Goal: Complete application form

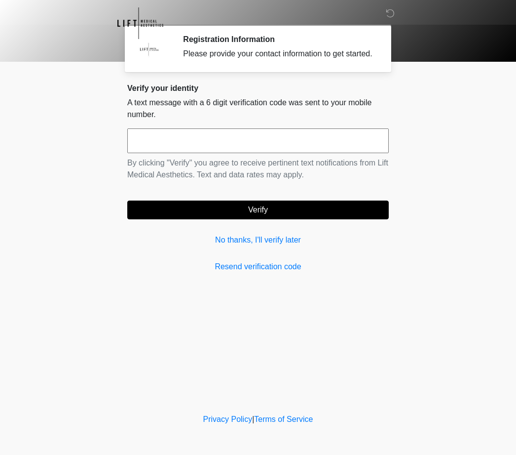
click at [278, 270] on div "Verify your identity A text message with a 6 digit verification code was sent t…" at bounding box center [258, 177] width 262 height 189
click at [242, 153] on input "text" at bounding box center [258, 140] width 262 height 25
type input "******"
click at [467, 183] on body "‎ ‎ ‎ Registration Information Please provide your contact information to get s…" at bounding box center [258, 227] width 516 height 455
click at [289, 219] on button "Verify" at bounding box center [258, 209] width 262 height 19
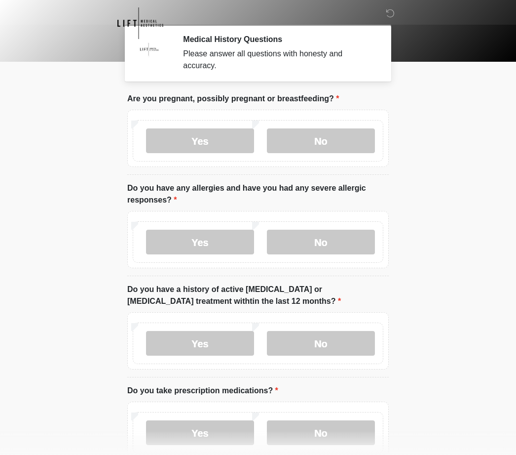
click at [332, 142] on label "No" at bounding box center [321, 140] width 108 height 25
click at [332, 249] on label "No" at bounding box center [321, 242] width 108 height 25
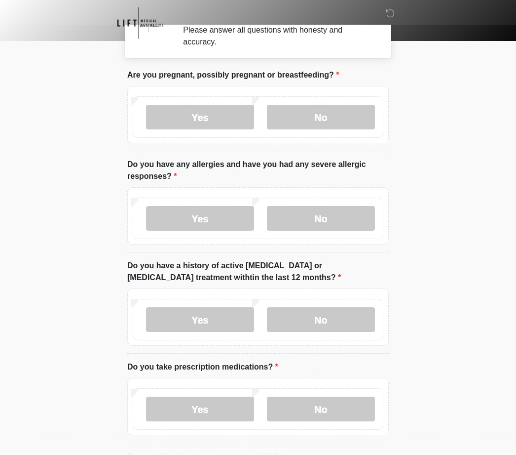
scroll to position [25, 0]
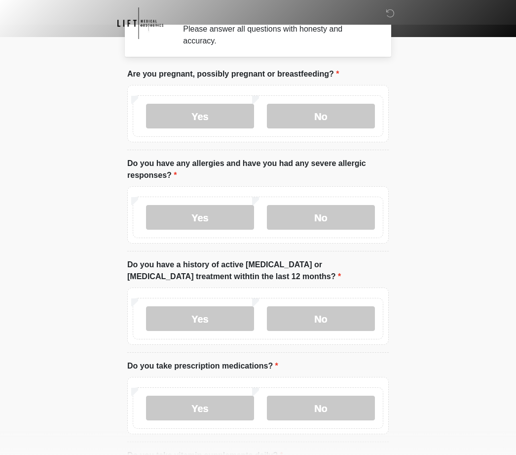
click at [330, 319] on label "No" at bounding box center [321, 318] width 108 height 25
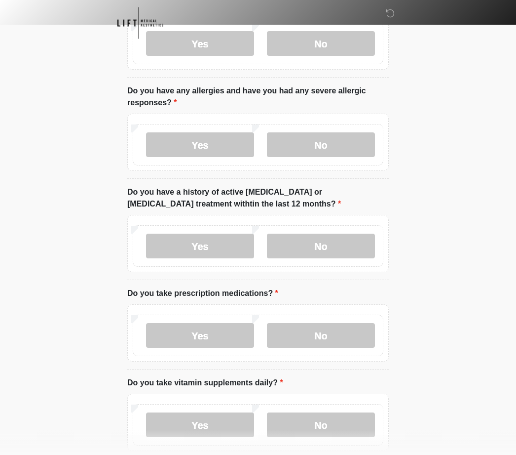
scroll to position [102, 0]
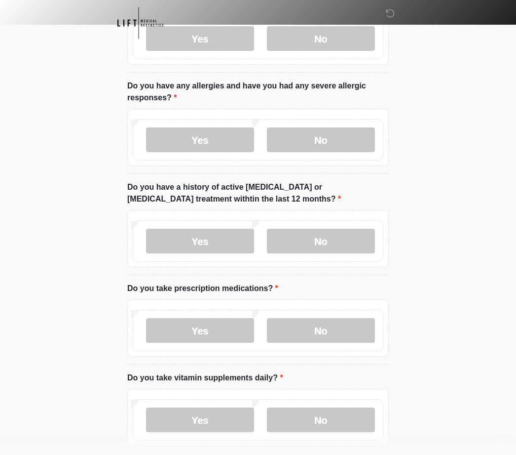
click at [334, 327] on label "No" at bounding box center [321, 330] width 108 height 25
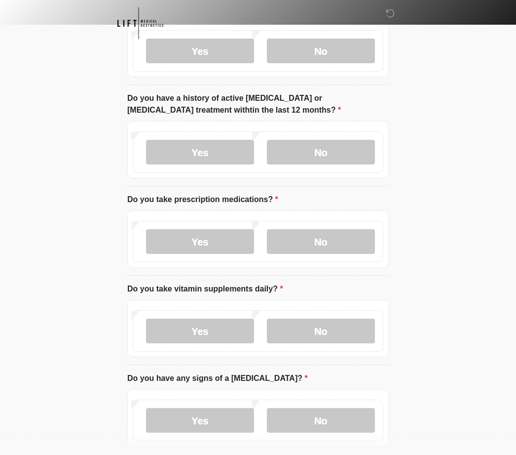
scroll to position [193, 0]
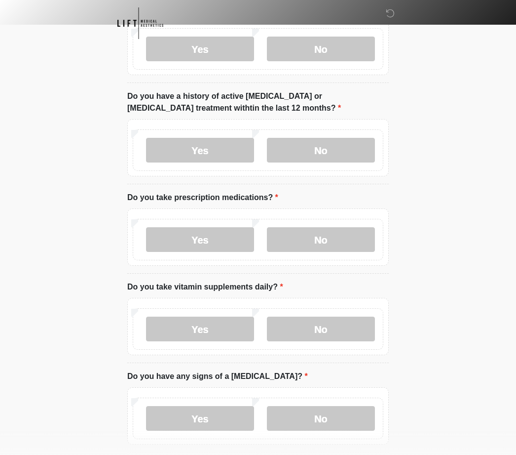
click at [324, 321] on label "No" at bounding box center [321, 328] width 108 height 25
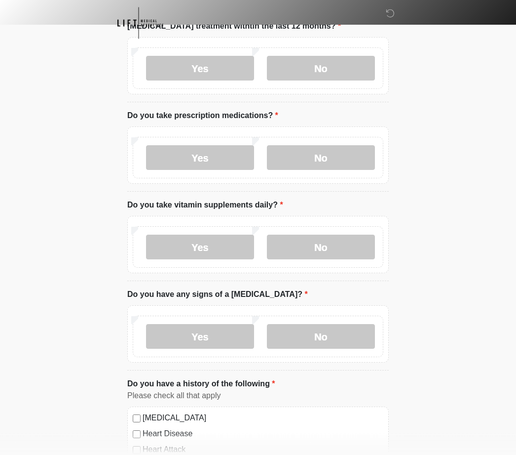
scroll to position [300, 0]
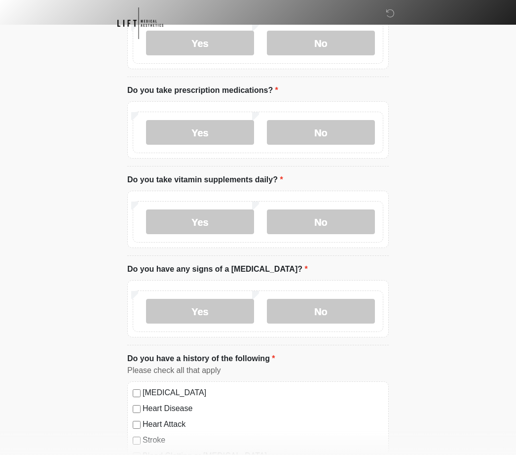
click at [330, 311] on label "No" at bounding box center [321, 311] width 108 height 25
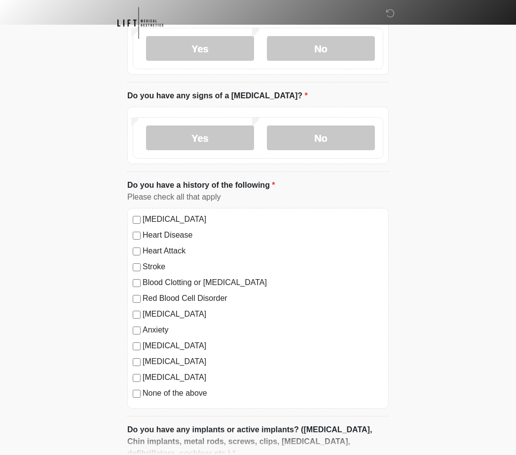
scroll to position [473, 0]
click at [201, 396] on label "None of the above" at bounding box center [263, 393] width 241 height 12
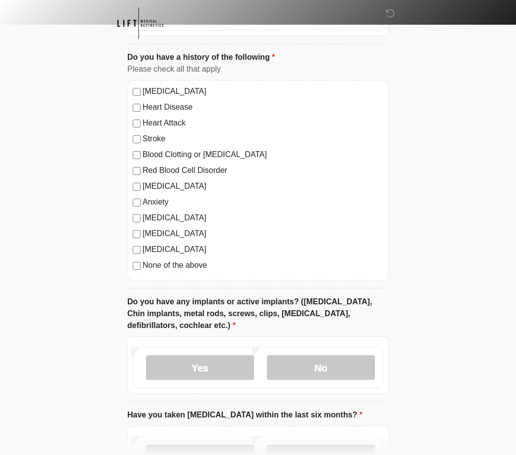
scroll to position [610, 0]
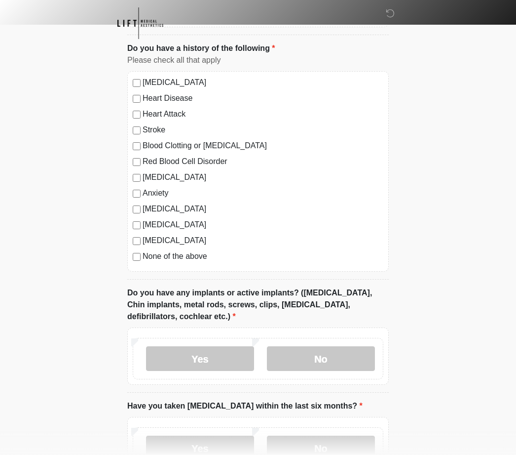
click at [342, 355] on label "No" at bounding box center [321, 358] width 108 height 25
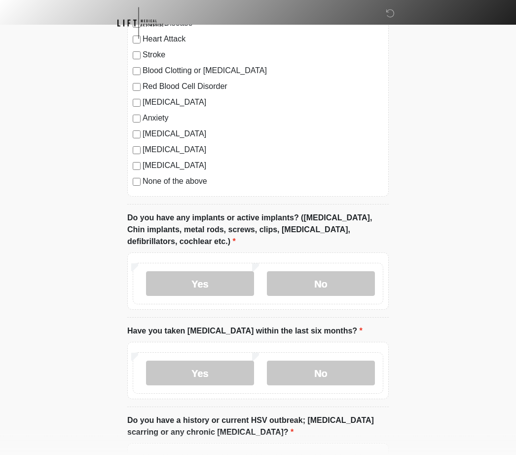
scroll to position [694, 0]
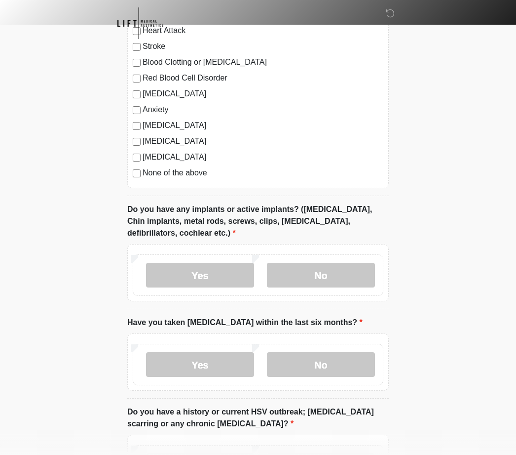
click at [338, 366] on label "No" at bounding box center [321, 364] width 108 height 25
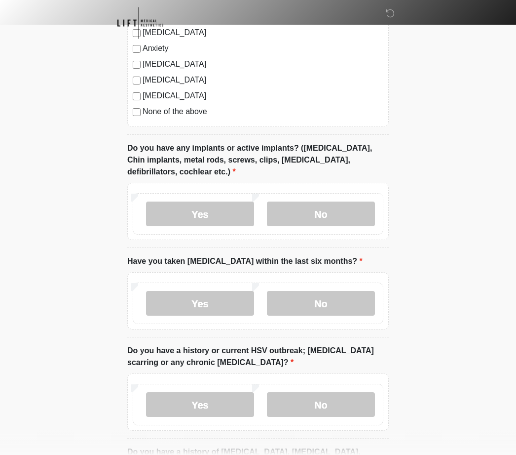
scroll to position [755, 0]
click at [348, 399] on label "No" at bounding box center [321, 404] width 108 height 25
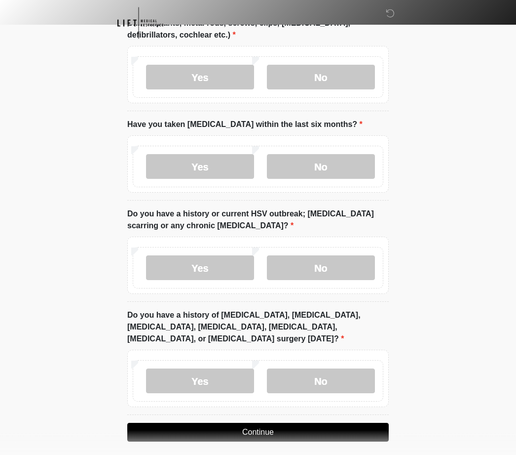
scroll to position [898, 0]
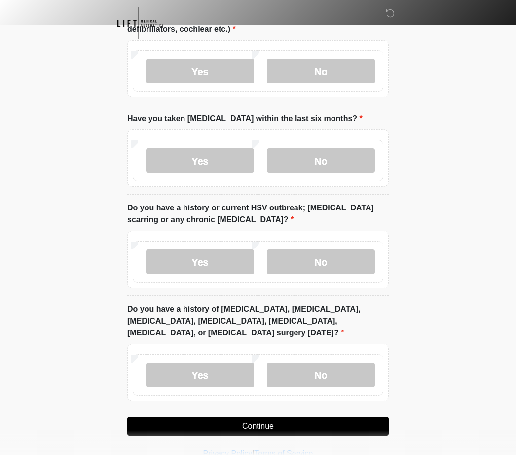
click at [345, 371] on label "No" at bounding box center [321, 374] width 108 height 25
click at [364, 422] on button "Continue" at bounding box center [258, 426] width 262 height 19
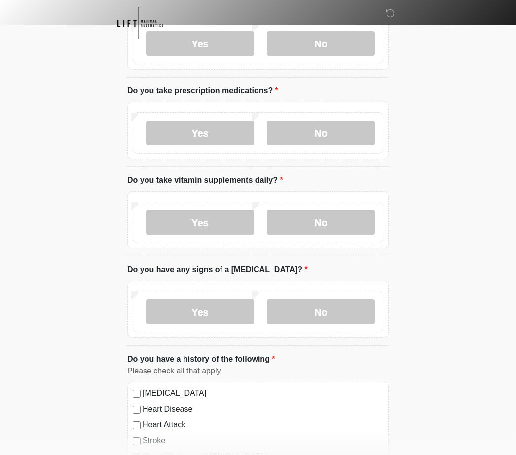
scroll to position [0, 0]
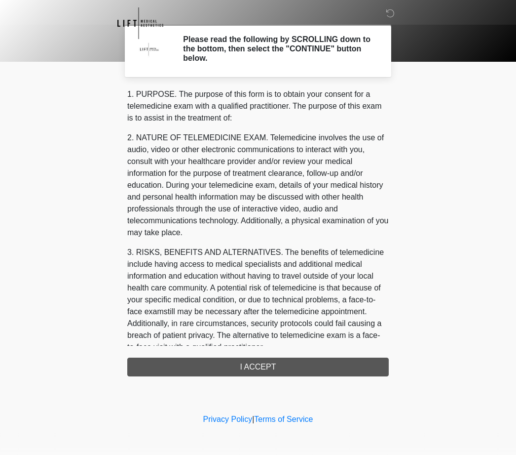
click at [320, 366] on div "1. PURPOSE. The purpose of this form is to obtain your consent for a telemedici…" at bounding box center [258, 232] width 262 height 288
click at [285, 370] on div "1. PURPOSE. The purpose of this form is to obtain your consent for a telemedici…" at bounding box center [258, 232] width 262 height 288
click at [265, 369] on div "1. PURPOSE. The purpose of this form is to obtain your consent for a telemedici…" at bounding box center [258, 232] width 262 height 288
click at [267, 367] on div "1. PURPOSE. The purpose of this form is to obtain your consent for a telemedici…" at bounding box center [258, 232] width 262 height 288
click at [248, 370] on div "1. PURPOSE. The purpose of this form is to obtain your consent for a telemedici…" at bounding box center [258, 232] width 262 height 288
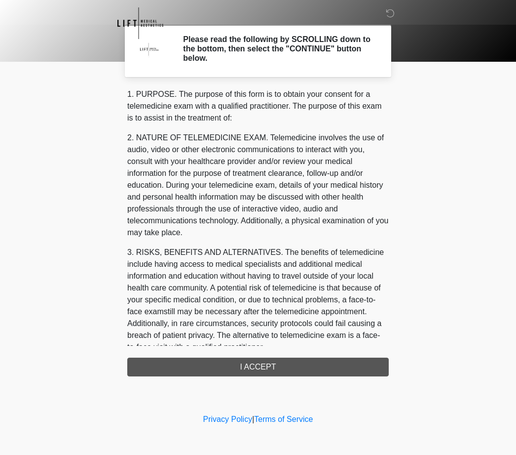
click at [187, 245] on div "1. PURPOSE. The purpose of this form is to obtain your consent for a telemedici…" at bounding box center [258, 216] width 262 height 257
click at [221, 362] on div "1. PURPOSE. The purpose of this form is to obtain your consent for a telemedici…" at bounding box center [258, 232] width 262 height 288
click at [221, 361] on div "1. PURPOSE. The purpose of this form is to obtain your consent for a telemedici…" at bounding box center [258, 232] width 262 height 288
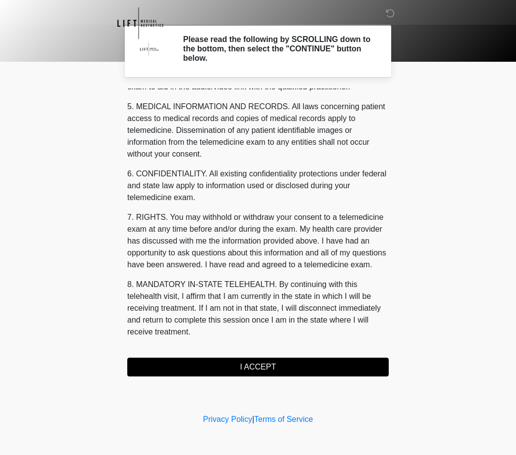
scroll to position [315, 0]
click at [288, 368] on button "I ACCEPT" at bounding box center [258, 366] width 262 height 19
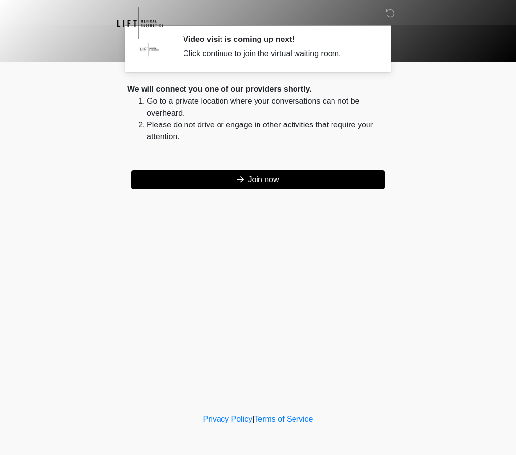
click at [253, 176] on button "Join now" at bounding box center [258, 179] width 254 height 19
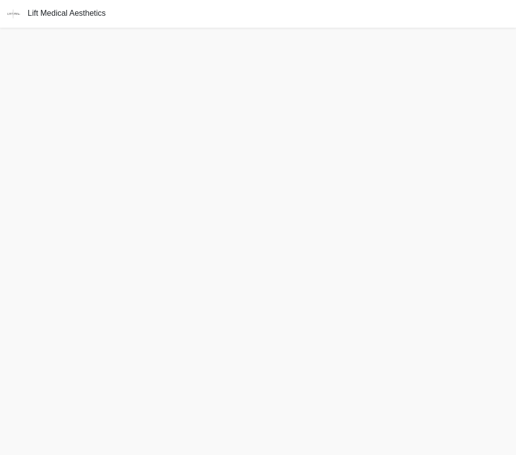
scroll to position [3, 0]
